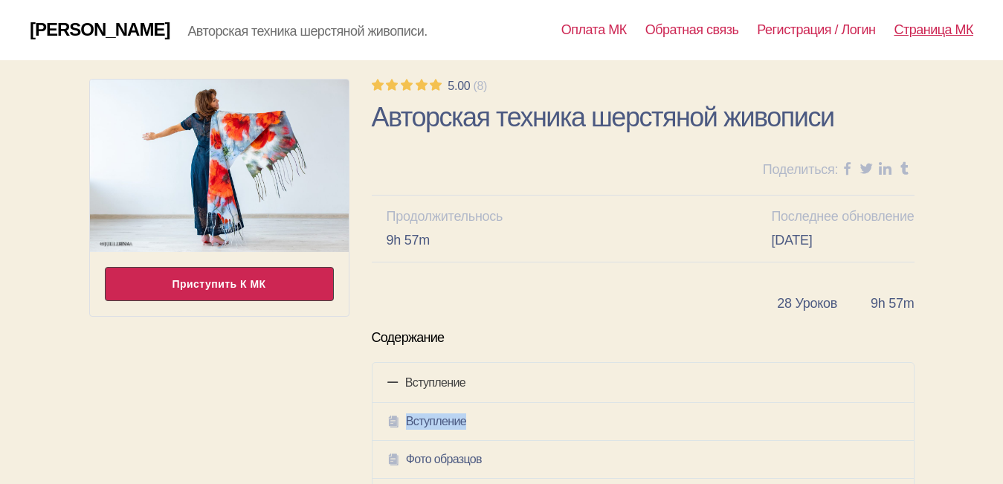
click at [218, 286] on div "Приступить к МК" at bounding box center [219, 284] width 229 height 34
click at [0, 0] on span at bounding box center [0, 0] width 0 height 0
click at [218, 286] on div "Приступить к МК" at bounding box center [219, 284] width 229 height 34
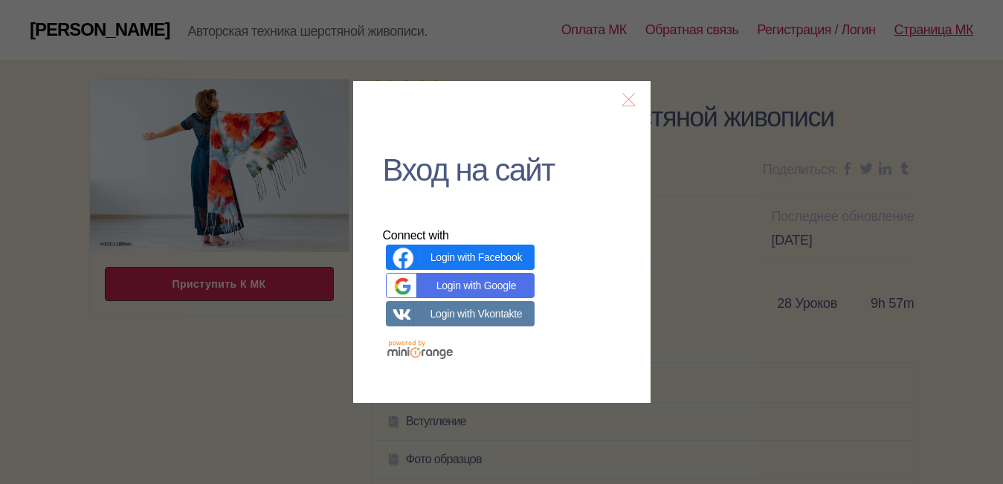
click at [625, 94] on button at bounding box center [628, 99] width 13 height 16
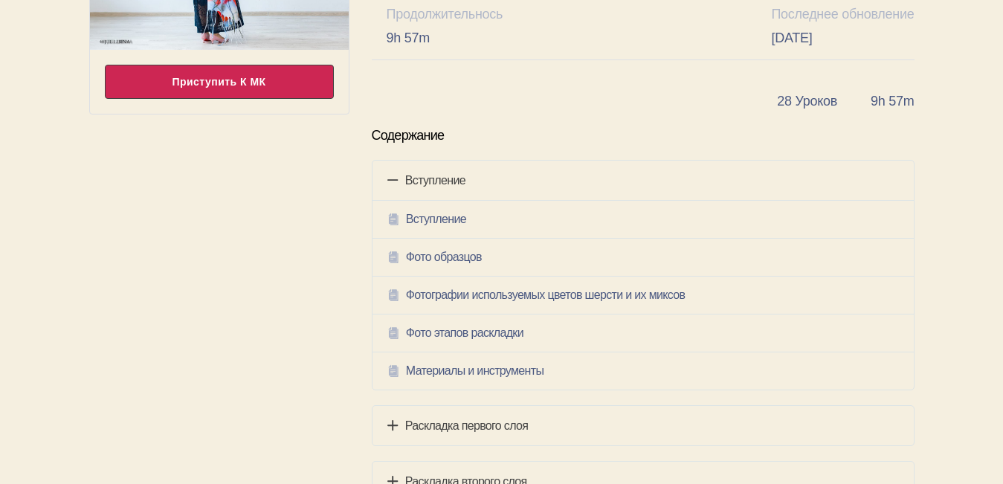
scroll to position [208, 0]
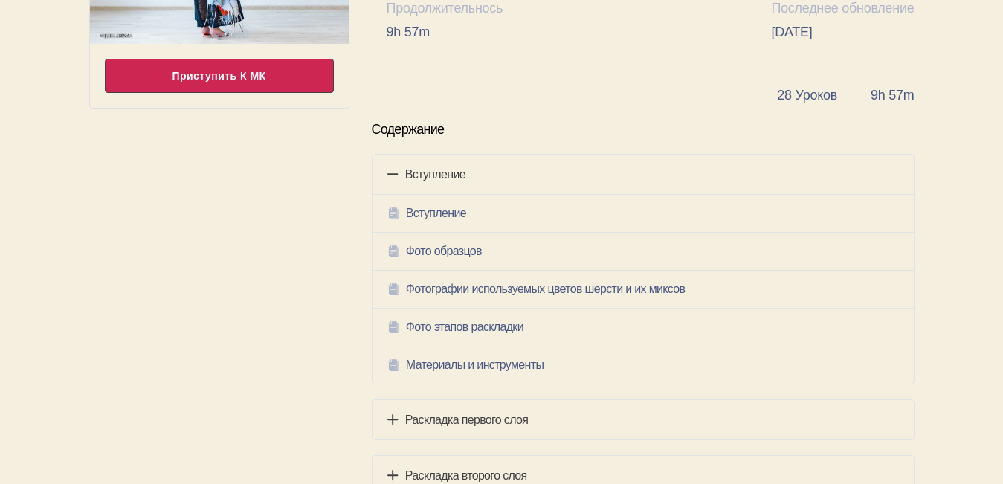
click at [503, 420] on h4 "Раскладка первого слоя" at bounding box center [643, 420] width 512 height 19
click at [395, 459] on icon at bounding box center [392, 459] width 11 height 16
click at [391, 461] on icon at bounding box center [392, 459] width 11 height 16
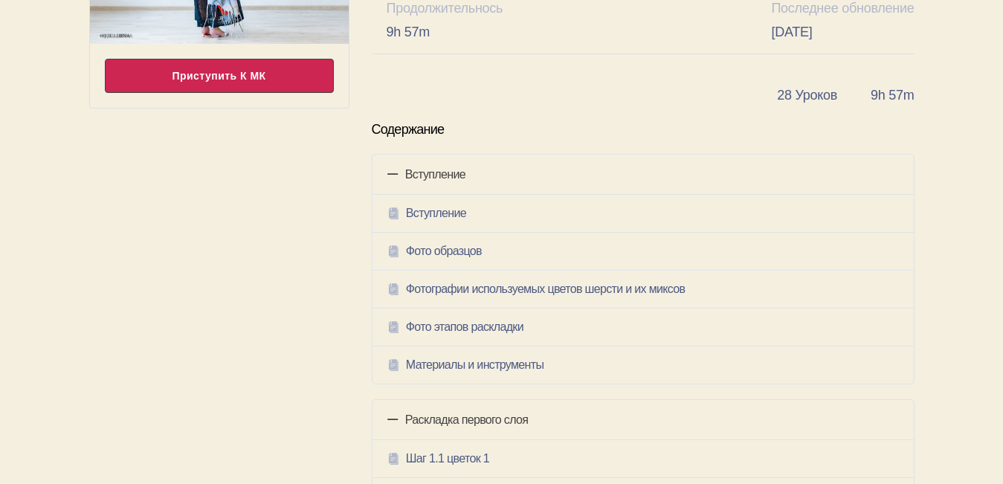
click at [475, 419] on h4 "Раскладка первого слоя" at bounding box center [643, 420] width 512 height 19
